Goal: Task Accomplishment & Management: Manage account settings

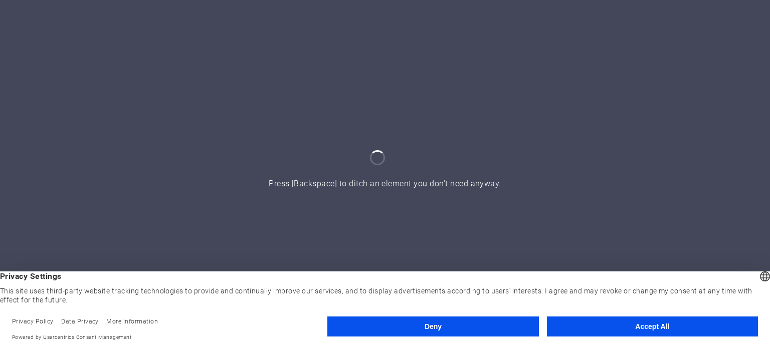
click at [468, 328] on button "Deny" at bounding box center [432, 327] width 211 height 20
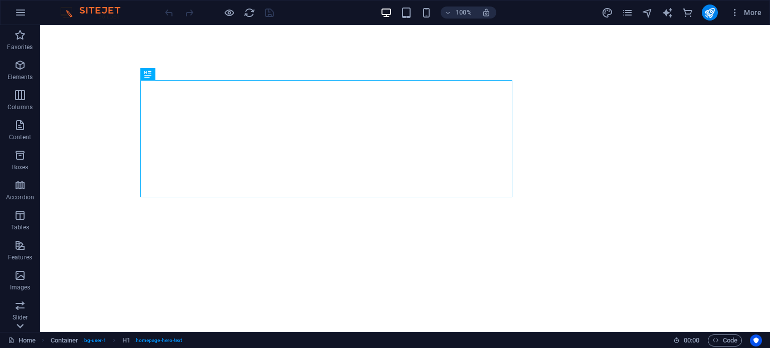
click at [23, 327] on icon at bounding box center [20, 326] width 14 height 14
click at [752, 10] on span "More" at bounding box center [745, 13] width 32 height 10
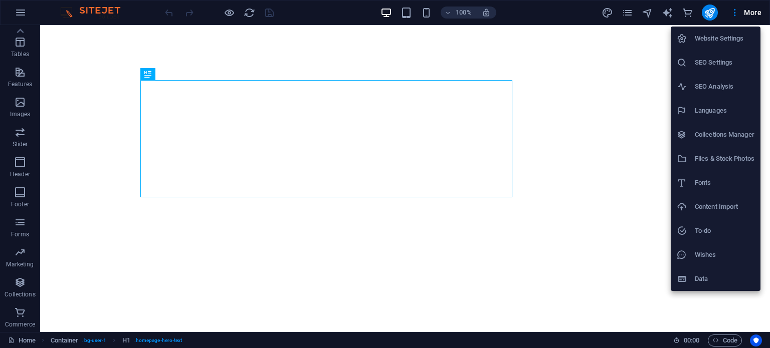
click at [99, 9] on div at bounding box center [385, 174] width 770 height 348
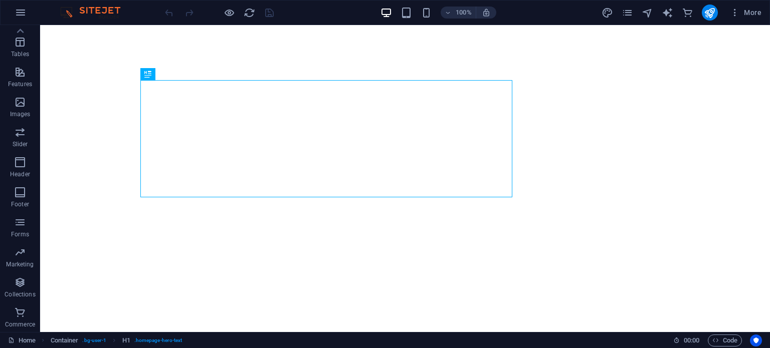
click at [84, 11] on img at bounding box center [95, 13] width 75 height 12
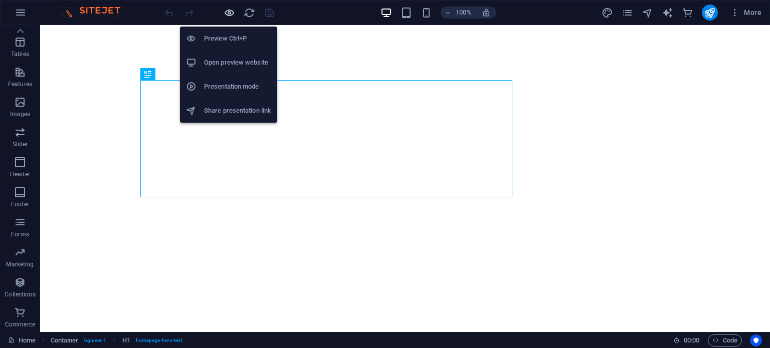
click at [228, 12] on icon "button" at bounding box center [229, 13] width 12 height 12
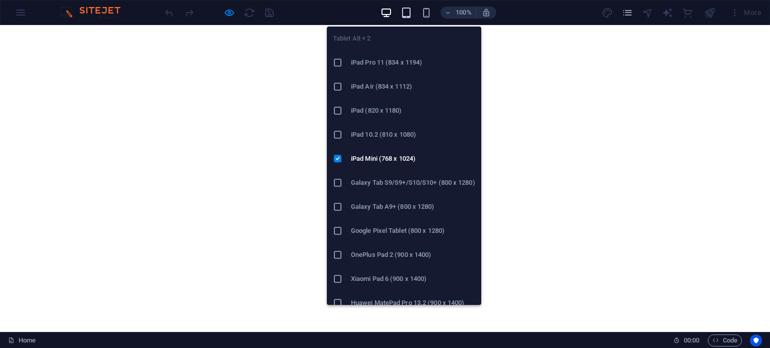
click at [408, 12] on icon "button" at bounding box center [406, 13] width 12 height 12
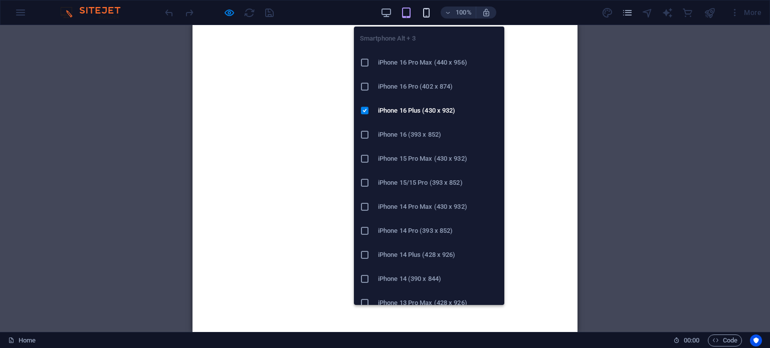
click at [424, 12] on icon "button" at bounding box center [426, 13] width 12 height 12
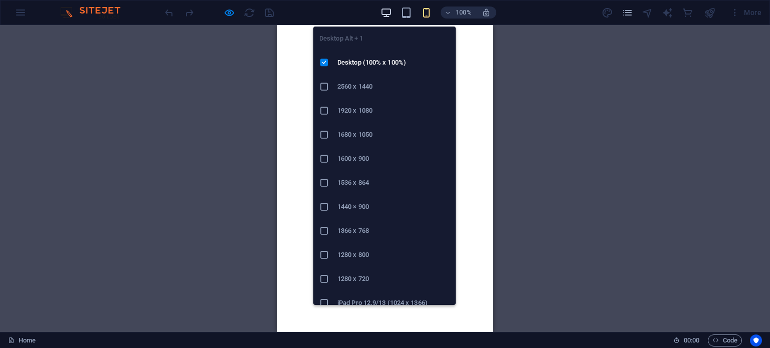
click at [381, 11] on icon "button" at bounding box center [386, 13] width 12 height 12
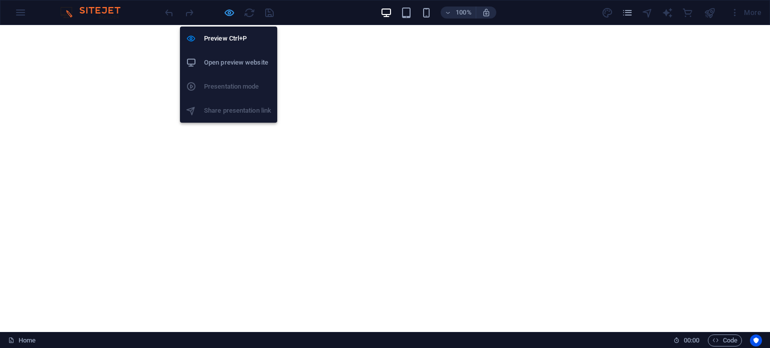
click at [232, 13] on icon "button" at bounding box center [229, 13] width 12 height 12
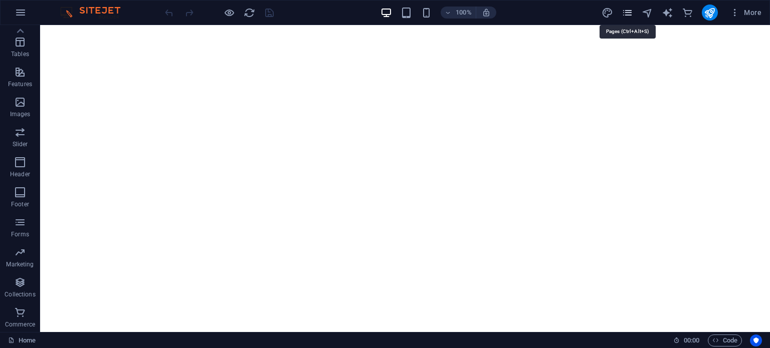
click at [627, 14] on icon "pages" at bounding box center [627, 13] width 12 height 12
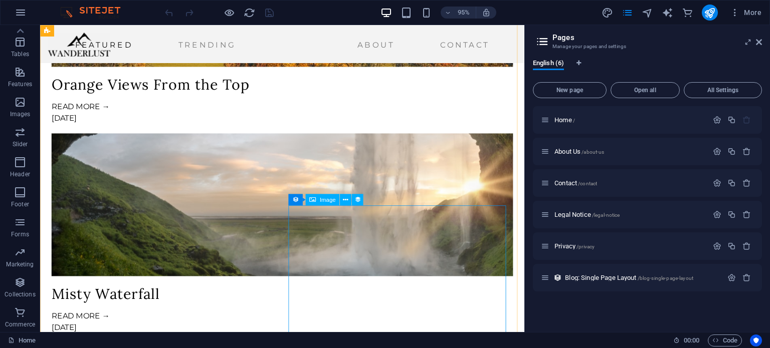
scroll to position [810, 0]
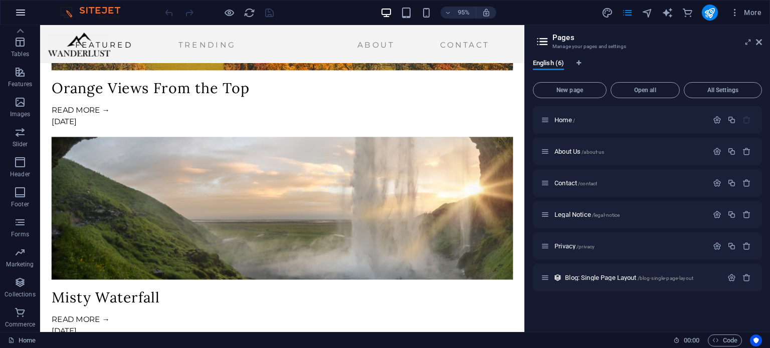
click at [18, 11] on icon "button" at bounding box center [21, 13] width 12 height 12
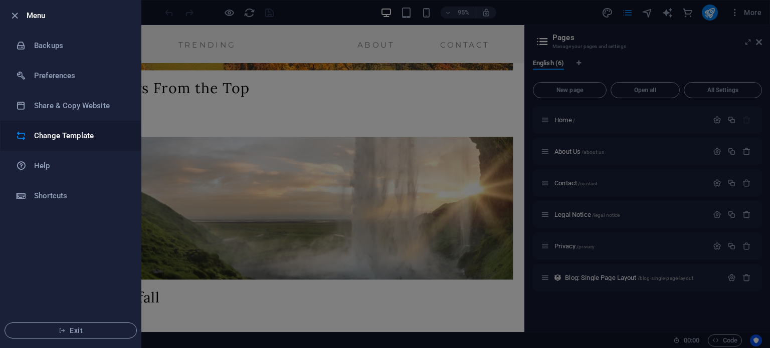
click at [59, 139] on h6 "Change Template" at bounding box center [80, 136] width 93 height 12
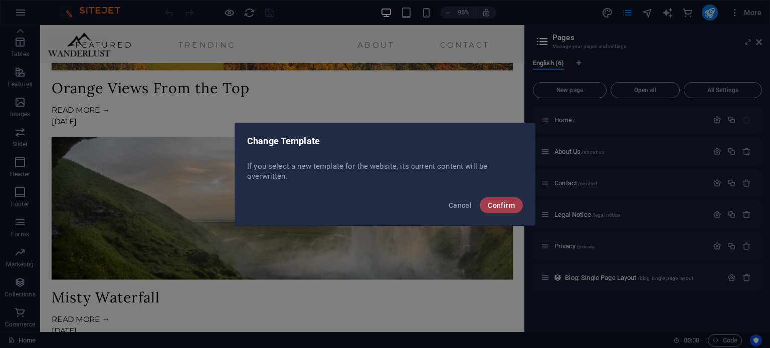
click at [499, 203] on span "Confirm" at bounding box center [500, 205] width 27 height 8
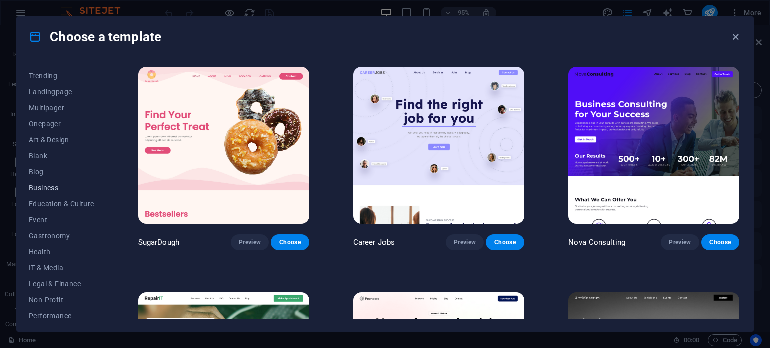
scroll to position [33, 0]
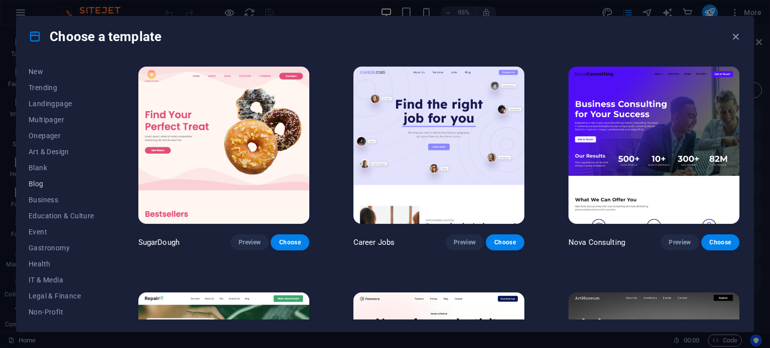
click at [40, 184] on span "Blog" at bounding box center [62, 184] width 66 height 8
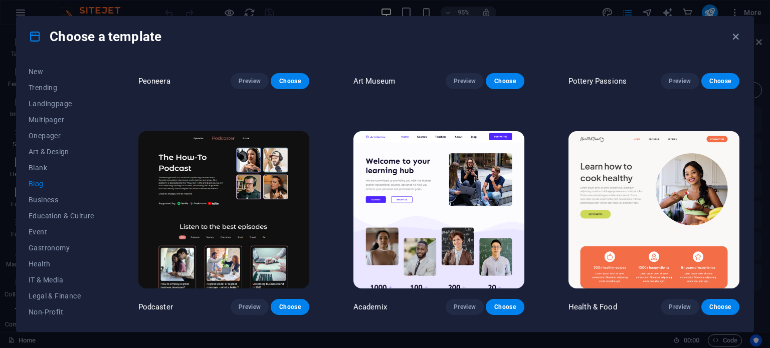
scroll to position [389, 0]
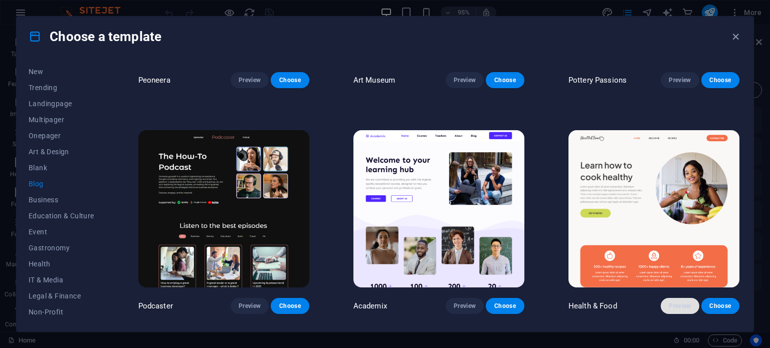
click at [669, 302] on span "Preview" at bounding box center [679, 306] width 22 height 8
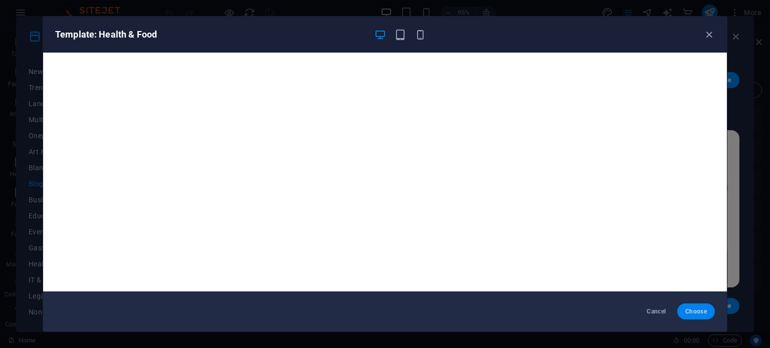
click at [692, 316] on span "Choose" at bounding box center [696, 312] width 22 height 8
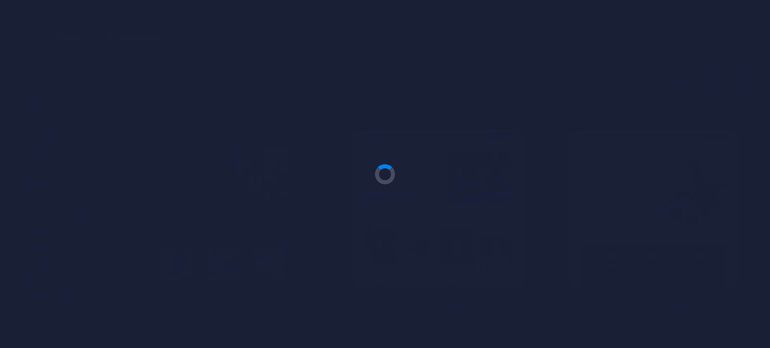
scroll to position [749, 0]
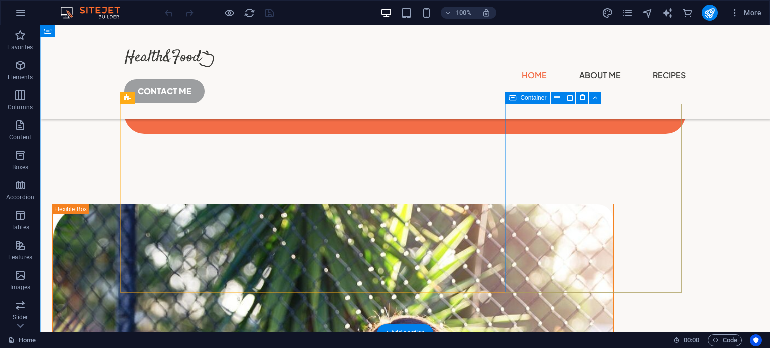
scroll to position [1217, 0]
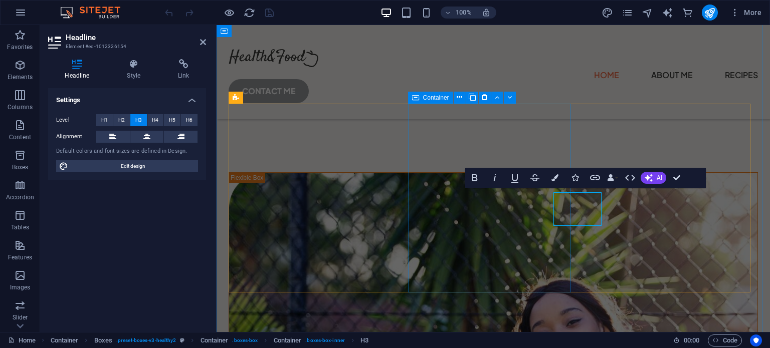
scroll to position [1213, 0]
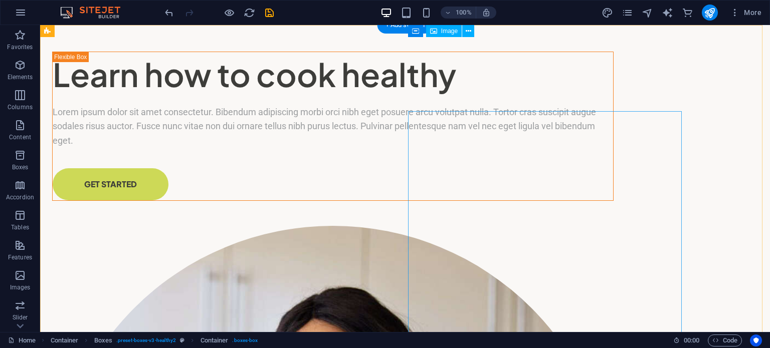
scroll to position [0, 0]
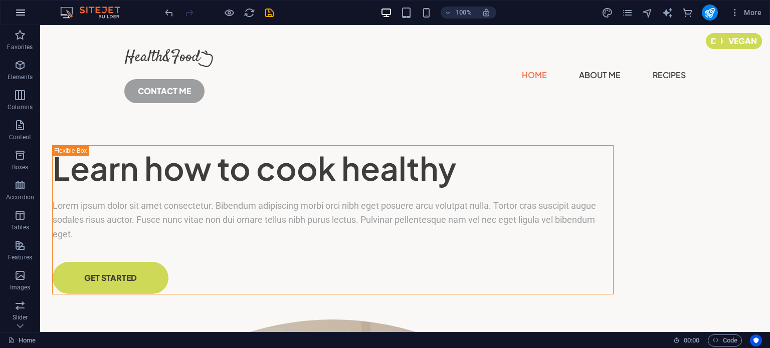
click at [22, 21] on button "button" at bounding box center [21, 13] width 24 height 24
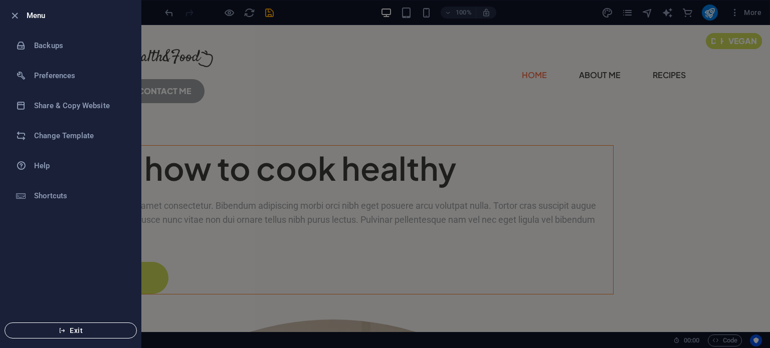
click at [90, 330] on span "Exit" at bounding box center [70, 331] width 115 height 8
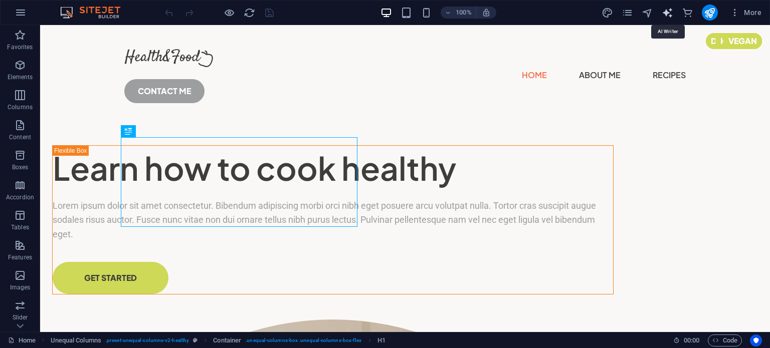
click at [667, 10] on icon "text_generator" at bounding box center [667, 13] width 12 height 12
select select "English"
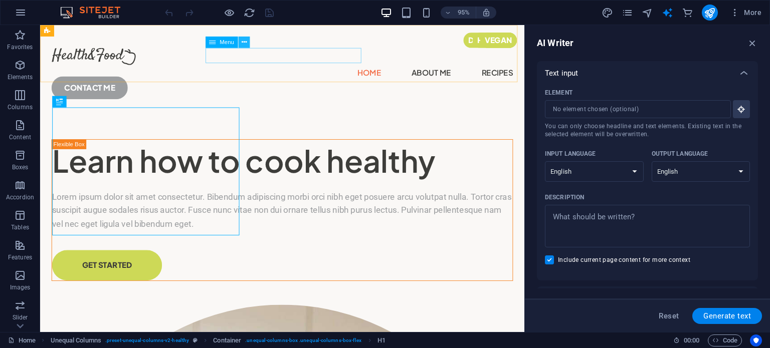
click at [239, 40] on button at bounding box center [244, 43] width 12 height 12
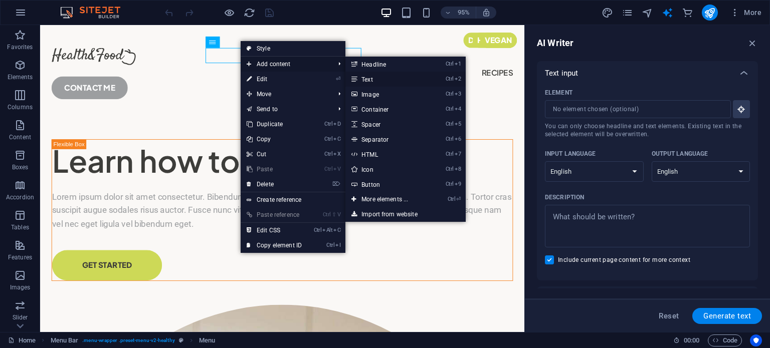
click at [375, 76] on link "Ctrl 2 Text" at bounding box center [386, 79] width 83 height 15
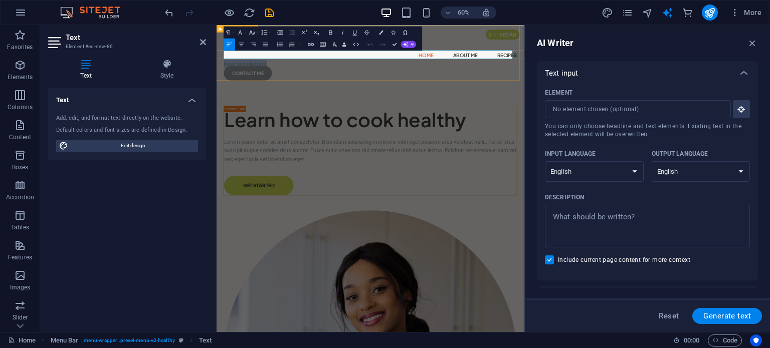
click at [481, 109] on div "Menu Home About Me Recipes New text element CONTACT ME" at bounding box center [472, 79] width 513 height 109
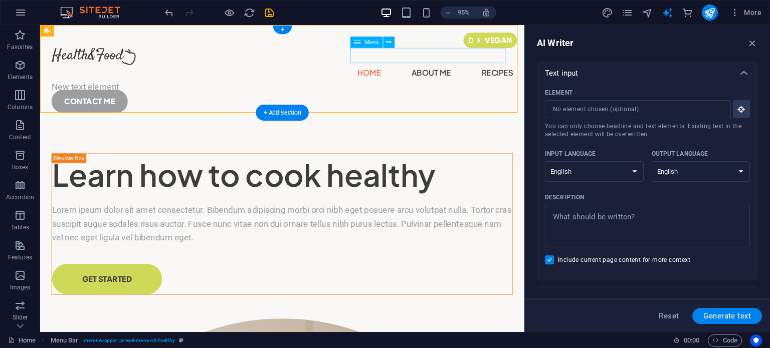
click at [387, 67] on nav "Home About Me Recipes" at bounding box center [294, 75] width 485 height 16
click at [391, 44] on button at bounding box center [389, 43] width 12 height 12
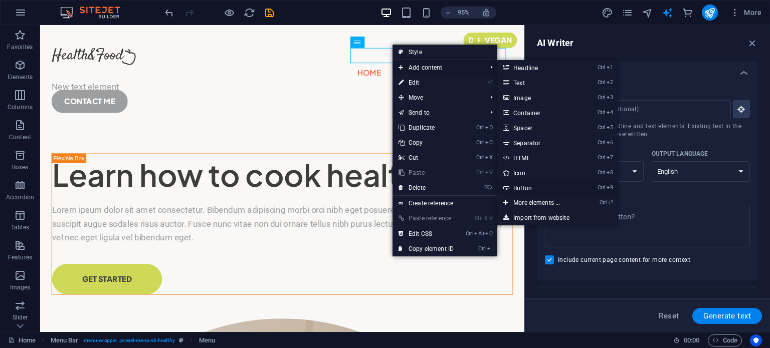
click at [526, 186] on link "Ctrl 9 Button" at bounding box center [538, 187] width 83 height 15
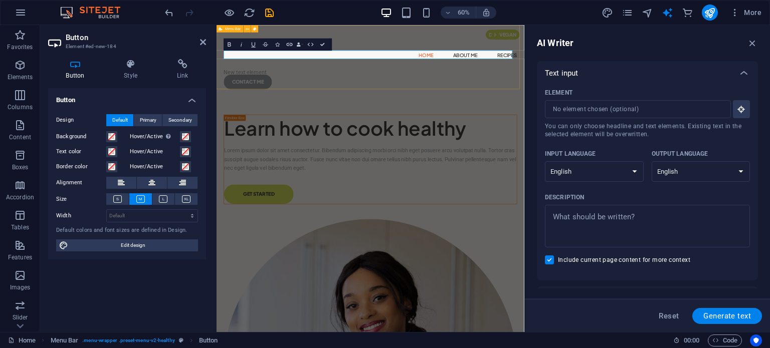
click at [574, 125] on div "Menu Home About Me Recipes New text element CONTACT ME" at bounding box center [472, 86] width 513 height 123
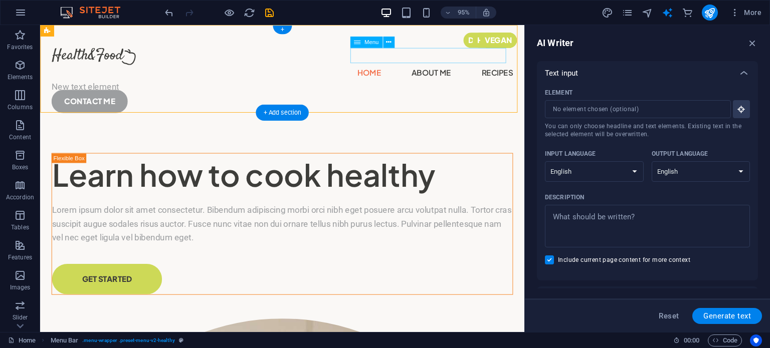
click at [387, 67] on nav "Home About Me Recipes" at bounding box center [294, 75] width 485 height 16
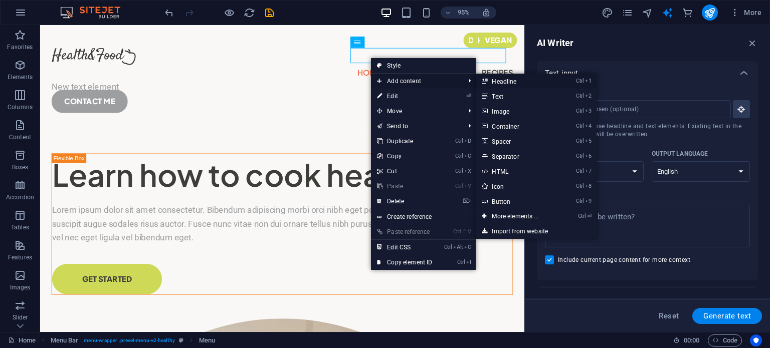
click at [498, 79] on link "Ctrl 1 Headline" at bounding box center [516, 81] width 83 height 15
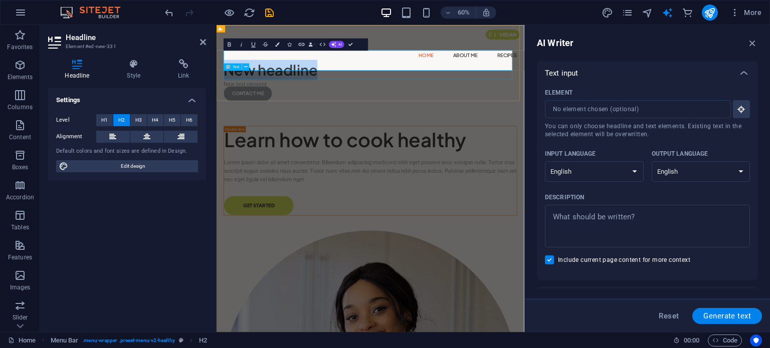
click at [528, 117] on div "New text element" at bounding box center [472, 124] width 488 height 15
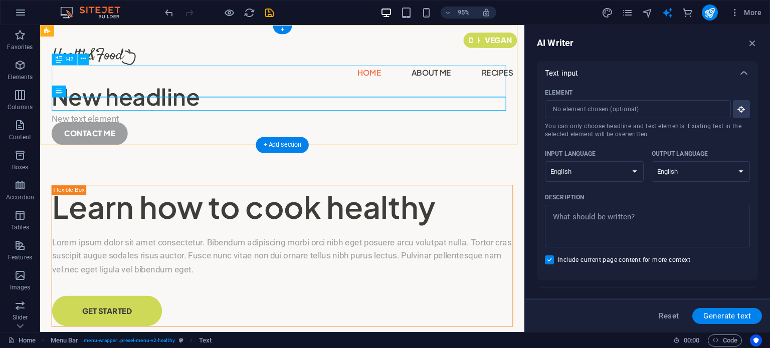
click at [422, 83] on div "New headline" at bounding box center [294, 100] width 485 height 34
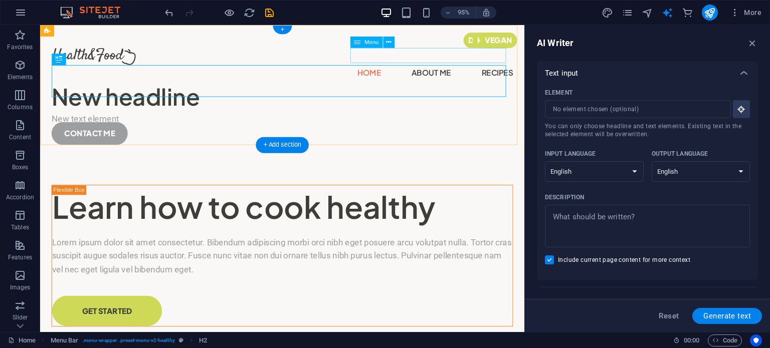
click at [406, 67] on nav "Home About Me Recipes" at bounding box center [294, 75] width 485 height 16
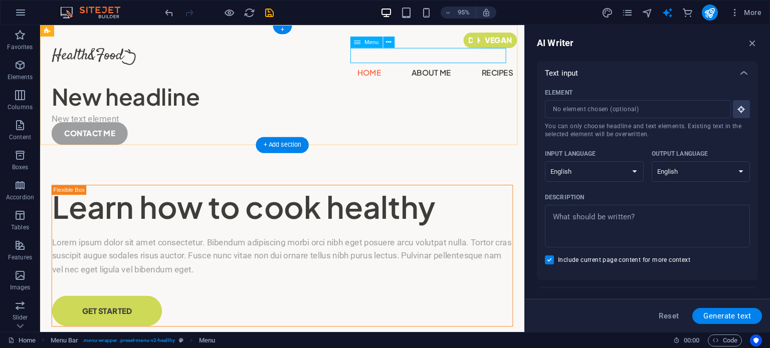
click at [451, 67] on nav "Home About Me Recipes" at bounding box center [294, 75] width 485 height 16
click at [448, 83] on div "New headline" at bounding box center [294, 100] width 485 height 34
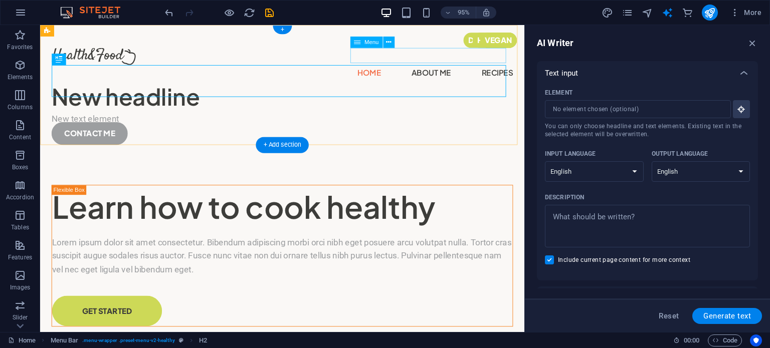
click at [446, 67] on nav "Home About Me Recipes" at bounding box center [294, 75] width 485 height 16
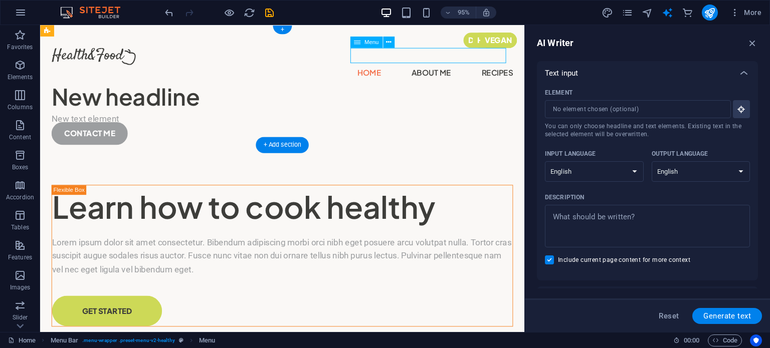
click at [516, 67] on nav "Home About Me Recipes" at bounding box center [294, 75] width 485 height 16
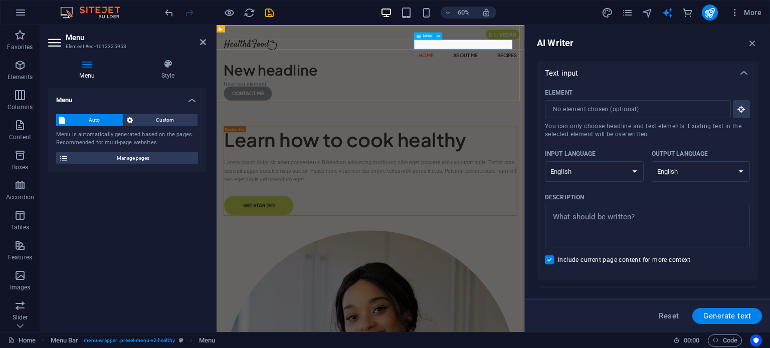
click at [696, 67] on nav "Home About Me Recipes" at bounding box center [472, 75] width 488 height 16
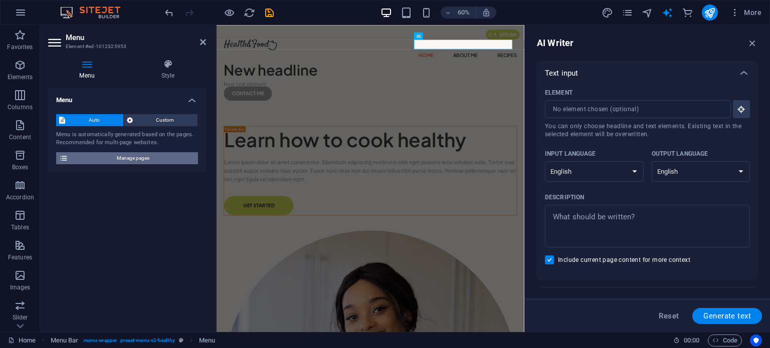
click at [136, 158] on span "Manage pages" at bounding box center [133, 158] width 124 height 12
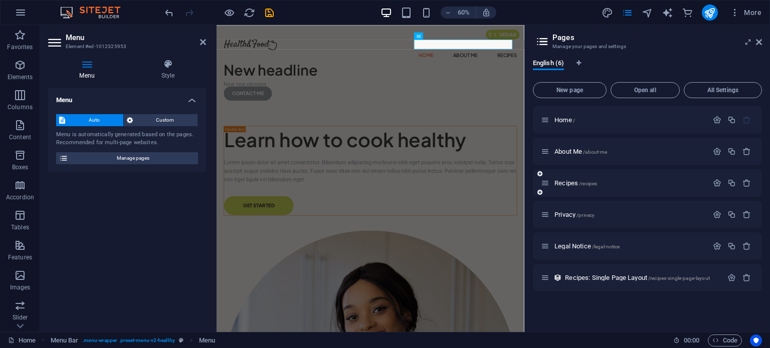
click at [542, 174] on span at bounding box center [540, 174] width 6 height 6
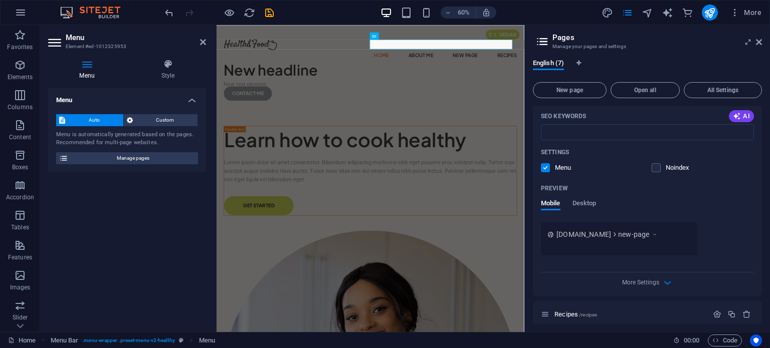
scroll to position [250, 0]
click at [649, 234] on span "new-page" at bounding box center [633, 233] width 31 height 10
click at [585, 200] on span "Desktop" at bounding box center [584, 203] width 24 height 14
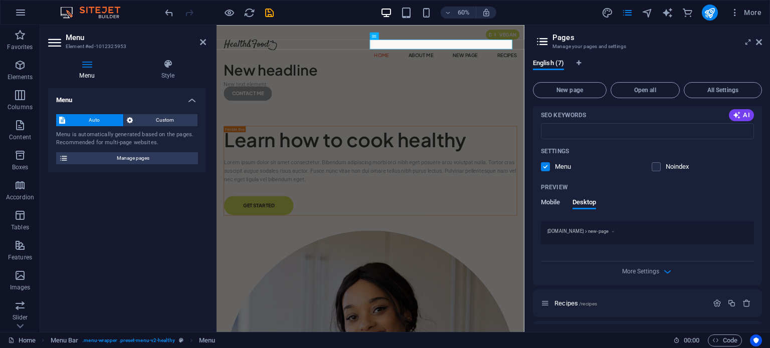
click at [551, 202] on span "Mobile" at bounding box center [551, 203] width 20 height 14
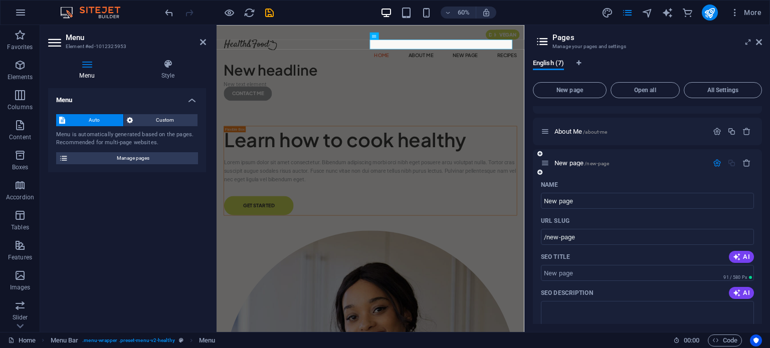
scroll to position [0, 0]
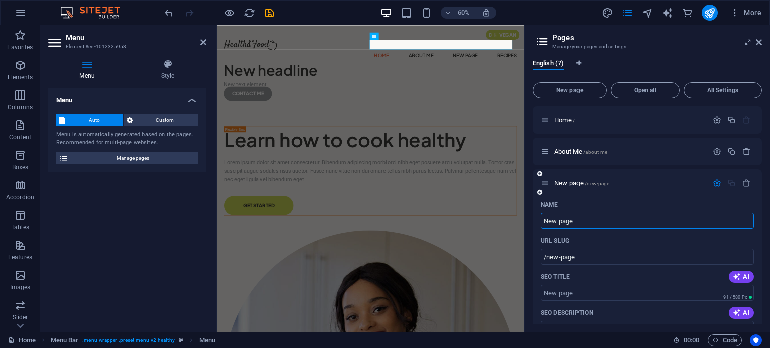
click at [581, 220] on input "New page" at bounding box center [647, 221] width 213 height 16
type input "N"
type input "/new-pag"
type input "/"
type input "Hea"
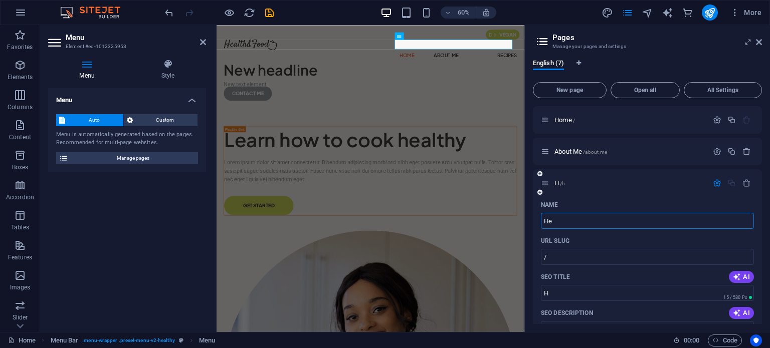
type input "/h"
type input "H"
type input "Heal"
type input "/hea"
type input "Hea"
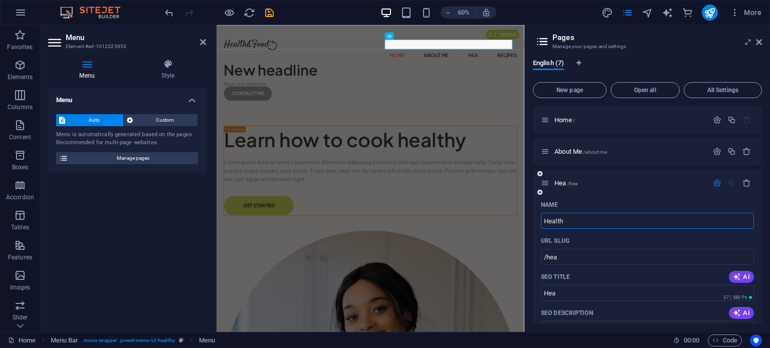
type input "Health"
type input "/health"
type input "Health"
type input "Health &"
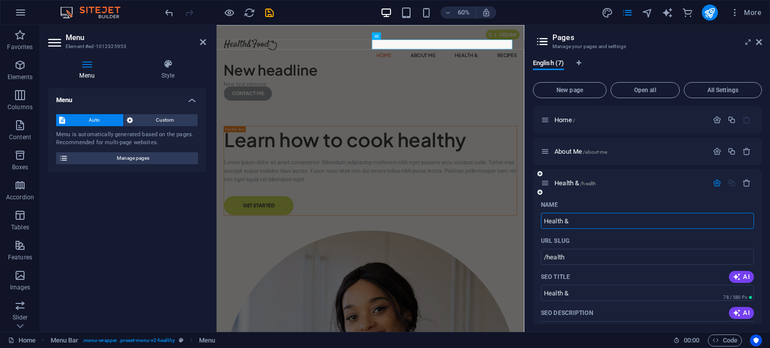
type input "Health &"
type input "Health & Fi"
type input "/health-f"
type input "Health & F"
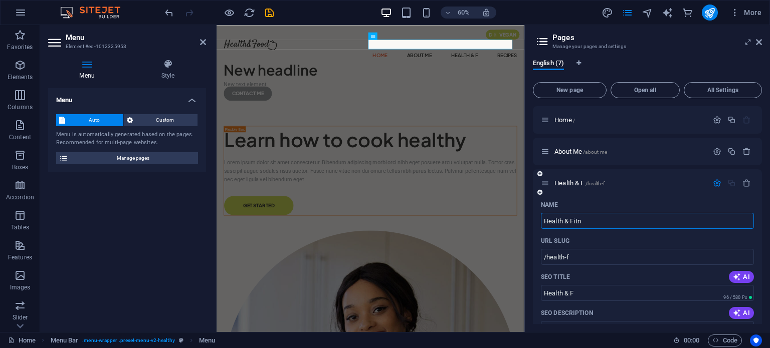
type input "Health & Fitne"
type input "/health-fit"
type input "Health & Fit"
type input "Health & Fitness"
type input "/health-fitness"
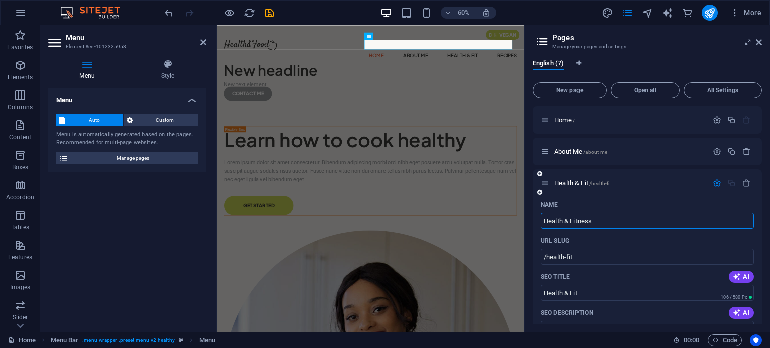
type input "Health & Fitness"
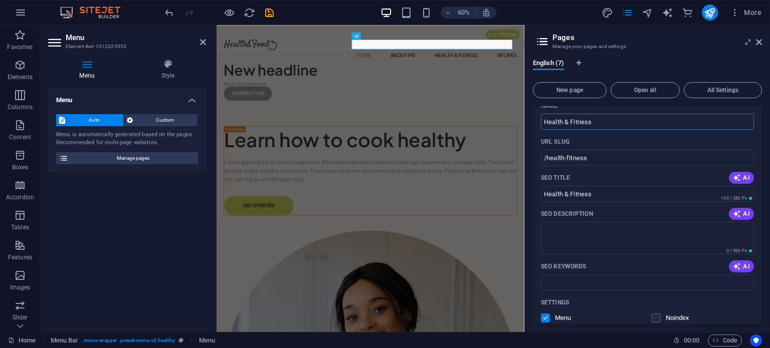
scroll to position [102, 0]
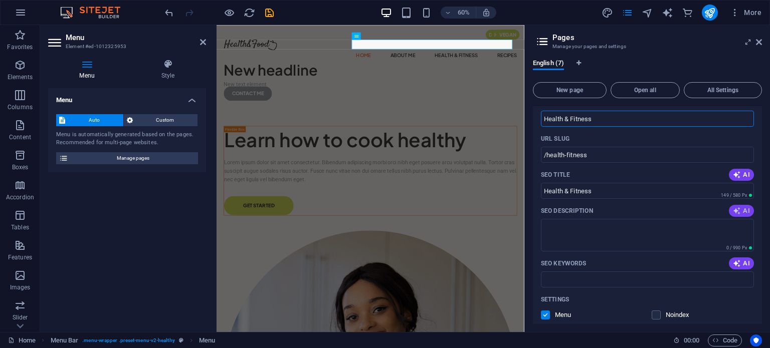
type input "Health & Fitness"
click at [743, 211] on span "AI" at bounding box center [740, 211] width 17 height 8
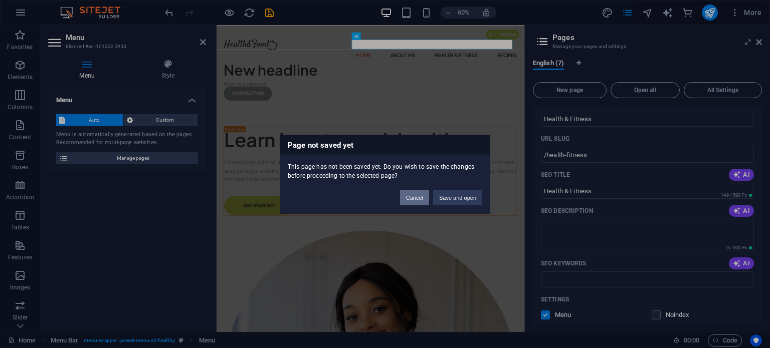
click at [418, 200] on button "Cancel" at bounding box center [414, 197] width 29 height 15
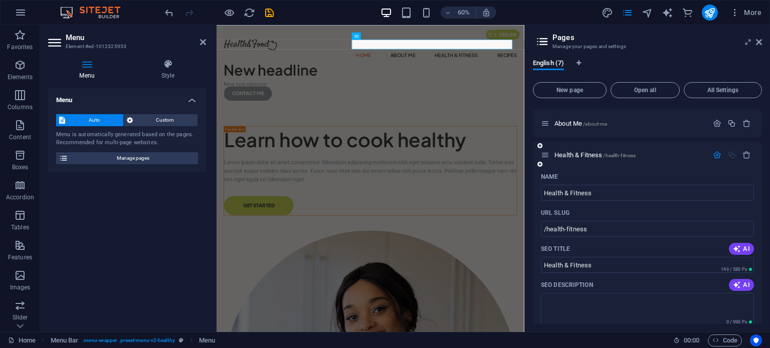
scroll to position [28, 0]
click at [661, 154] on p "Health & Fitness /health-fitness" at bounding box center [629, 155] width 150 height 7
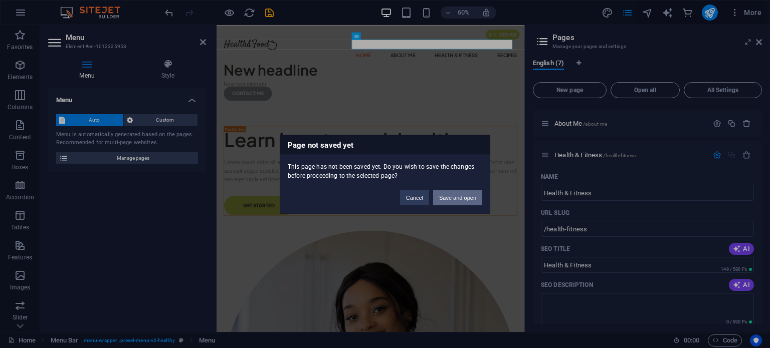
click at [459, 202] on button "Save and open" at bounding box center [457, 197] width 49 height 15
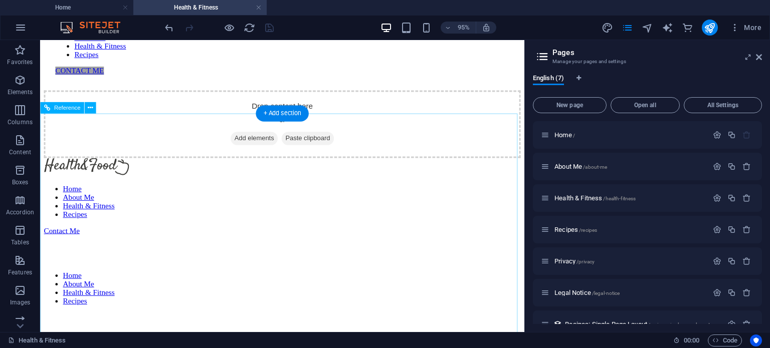
scroll to position [0, 0]
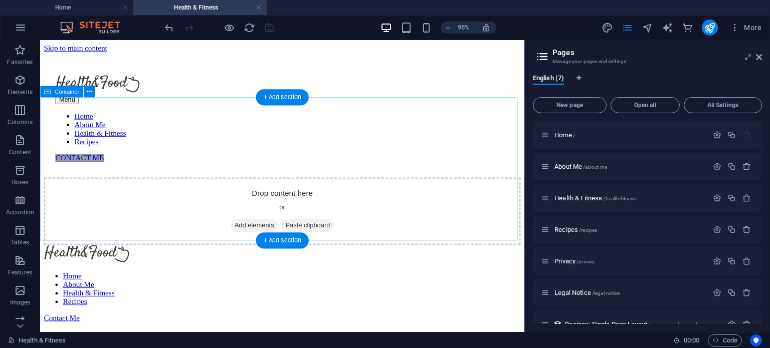
click at [265, 228] on span "Add elements" at bounding box center [265, 235] width 50 height 14
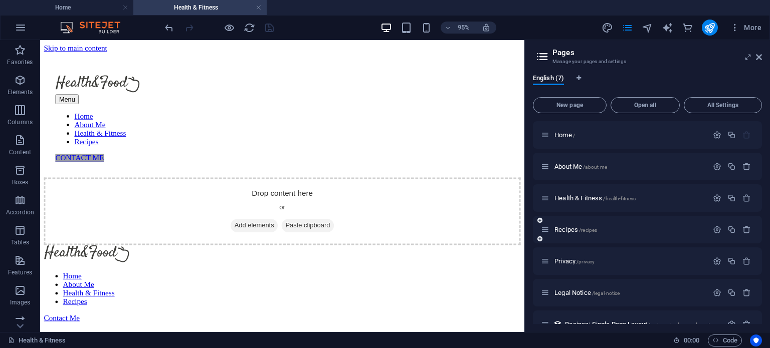
click at [616, 222] on div "Recipes /recipes" at bounding box center [647, 230] width 229 height 28
click at [620, 231] on p "Recipes /recipes" at bounding box center [629, 229] width 150 height 7
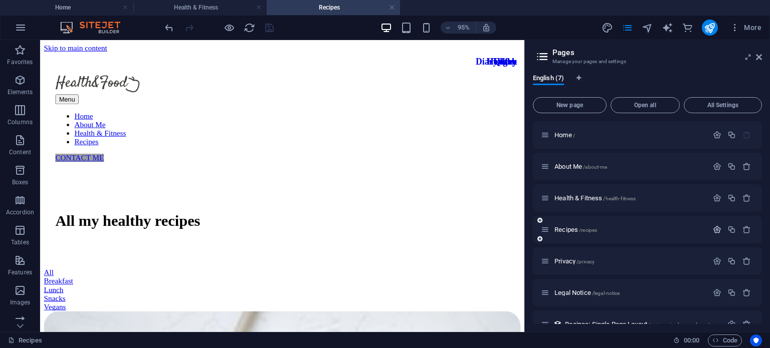
click at [717, 229] on icon "button" at bounding box center [716, 229] width 9 height 9
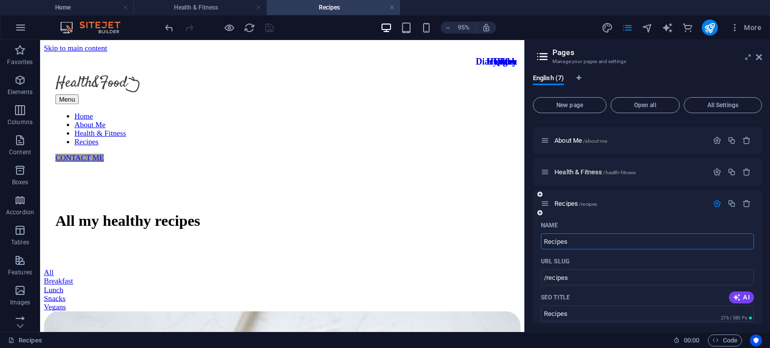
scroll to position [20, 0]
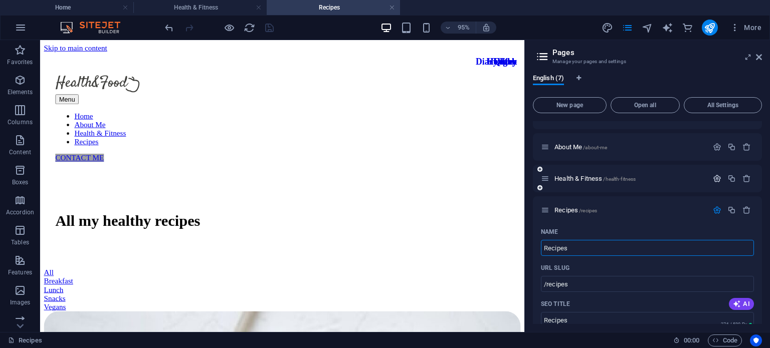
click at [713, 182] on icon "button" at bounding box center [716, 178] width 9 height 9
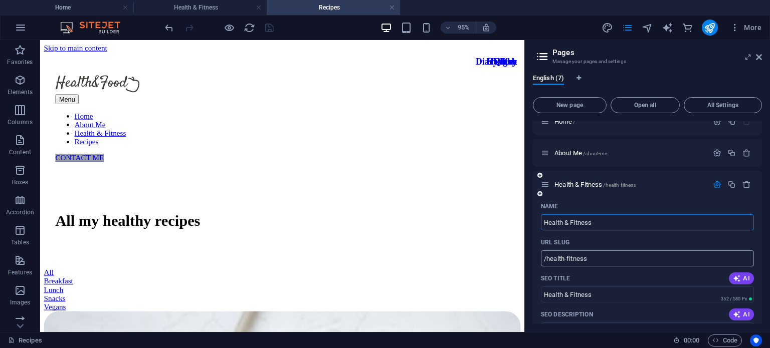
scroll to position [12, 0]
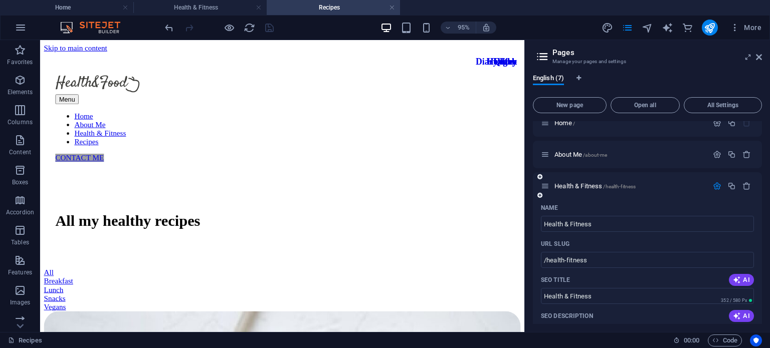
click at [713, 185] on icon "button" at bounding box center [716, 186] width 9 height 9
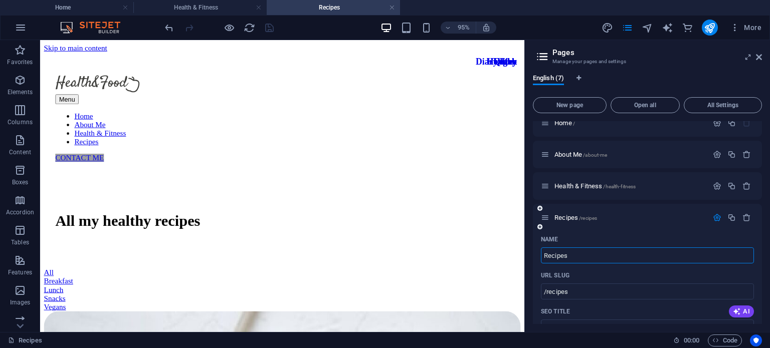
click at [571, 255] on input "Recipes" at bounding box center [647, 255] width 213 height 16
type input "R"
type input "/recipe"
type input "Recipe"
type input "/"
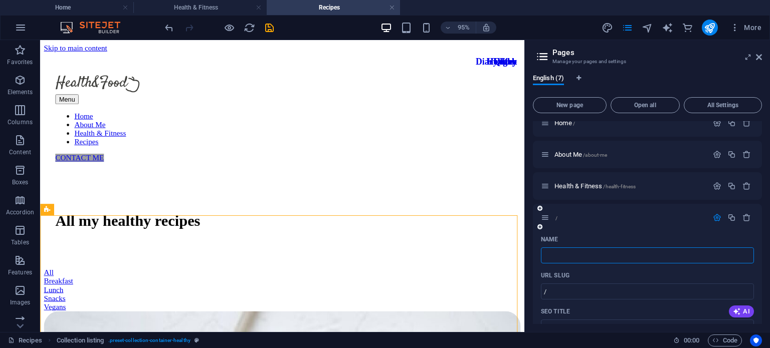
click at [551, 257] on input "Name" at bounding box center [647, 255] width 213 height 16
paste input "Self-Improvement & Productivity"
type input "Self-Improvement & Productivity"
type input "/self-improvement-productivity"
type input "Self-Improvement & Productivity"
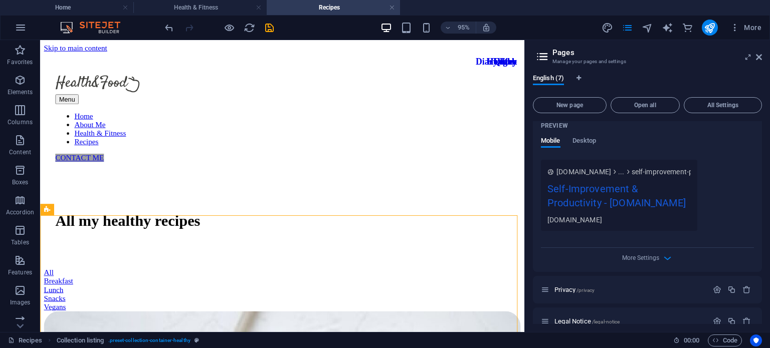
scroll to position [360, 0]
type input "Self-Improvement & Productivity"
click at [663, 263] on icon "button" at bounding box center [667, 257] width 12 height 12
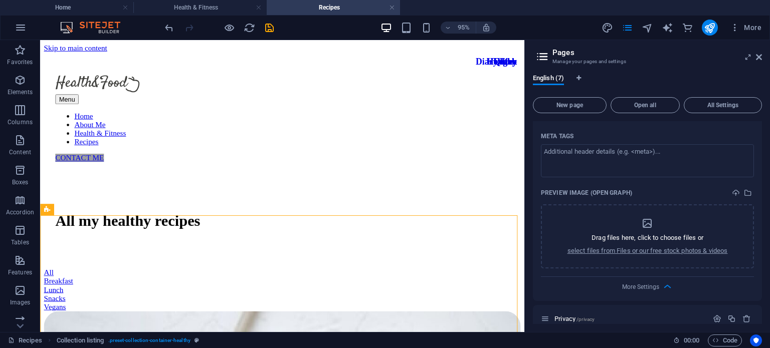
scroll to position [475, 0]
click at [573, 166] on textarea "Meta tags ​" at bounding box center [647, 159] width 213 height 33
paste textarea "Self-Improvement & Productivity"
type textarea "Self-Improvement & Productivity"
click at [657, 205] on body "[DOMAIN_NAME] Home Health & Fitness Recipes Favorites Elements Columns Content …" at bounding box center [385, 174] width 770 height 348
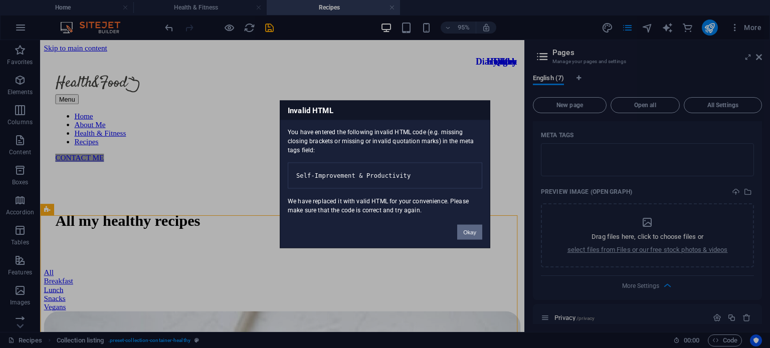
click at [476, 236] on button "Okay" at bounding box center [469, 231] width 25 height 15
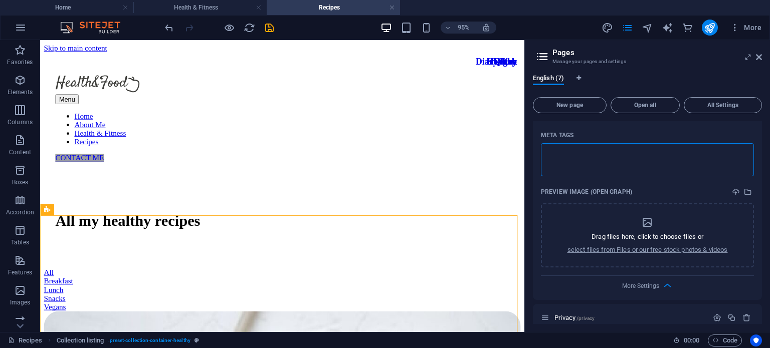
click at [557, 175] on textarea "Meta tags ​" at bounding box center [647, 159] width 213 height 33
paste textarea "Self-Improvement & Productivity"
click at [599, 163] on textarea "Self-Improvement & Productivity" at bounding box center [647, 159] width 213 height 33
type textarea ""Self-Improvement" & "Productivity""
click at [546, 199] on body "[DOMAIN_NAME] Home Health & Fitness Recipes Favorites Elements Columns Content …" at bounding box center [385, 174] width 770 height 348
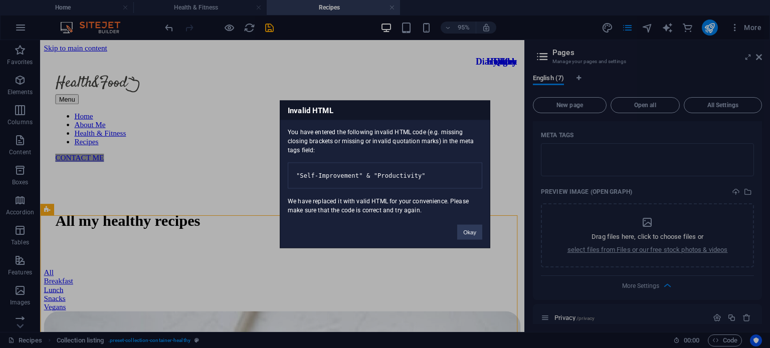
click at [559, 165] on div "Invalid HTML You have entered the following invalid HTML code (e.g. missing clo…" at bounding box center [385, 174] width 770 height 348
click at [473, 239] on button "Okay" at bounding box center [469, 231] width 25 height 15
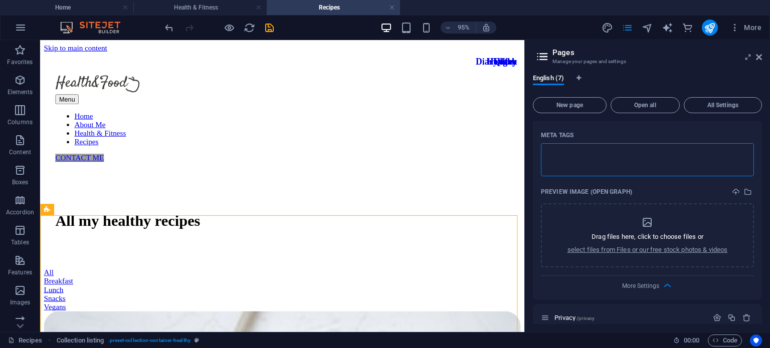
click at [561, 164] on textarea "Meta tags ​" at bounding box center [647, 159] width 213 height 33
paste textarea "Self-Improvement & Productivity"
type textarea "<Self-Improvement & Productivity>"
click at [540, 202] on body "[DOMAIN_NAME] Home Health & Fitness Recipes Favorites Elements Columns Content …" at bounding box center [385, 174] width 770 height 348
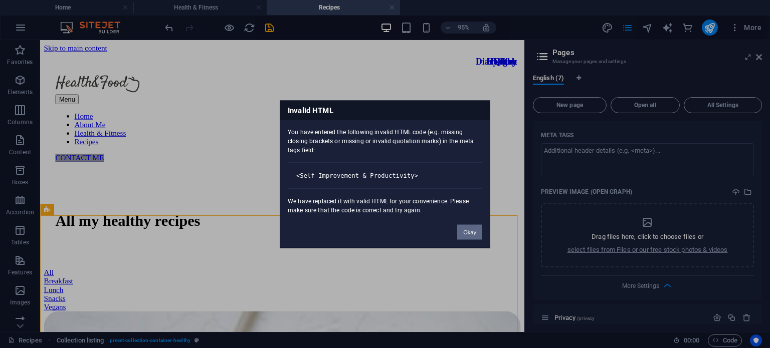
click at [470, 239] on button "Okay" at bounding box center [469, 231] width 25 height 15
